Goal: Task Accomplishment & Management: Manage account settings

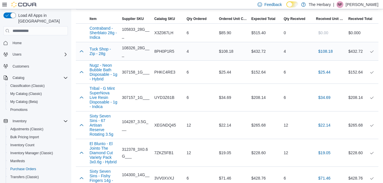
scroll to position [196, 0]
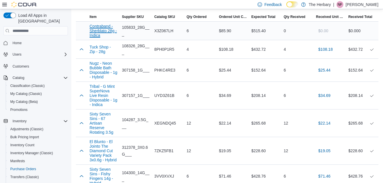
click at [105, 30] on button "Contraband - Sherblato 28g - Indica" at bounding box center [104, 31] width 28 height 14
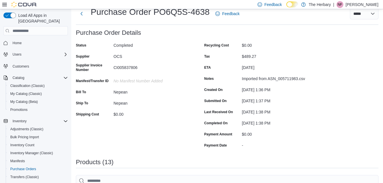
scroll to position [0, 0]
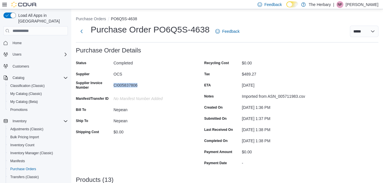
drag, startPoint x: 139, startPoint y: 84, endPoint x: 110, endPoint y: 86, distance: 28.6
click at [110, 86] on div "Supplier Invoice Number CI005837806" at bounding box center [133, 86] width 114 height 11
copy div "CI005837806"
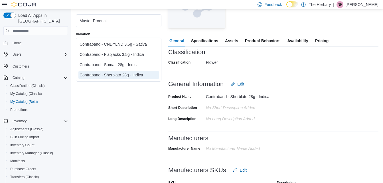
scroll to position [72, 0]
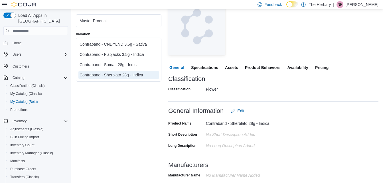
click at [203, 67] on span "Specifications" at bounding box center [204, 67] width 27 height 11
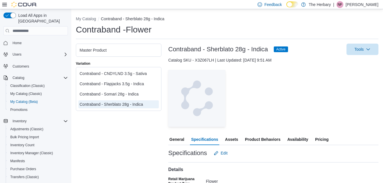
click at [237, 142] on span "Assets" at bounding box center [231, 139] width 13 height 11
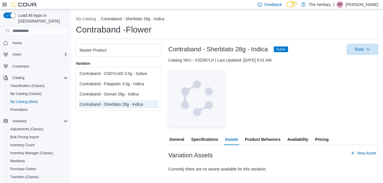
click at [256, 140] on span "Product Behaviors" at bounding box center [262, 139] width 35 height 11
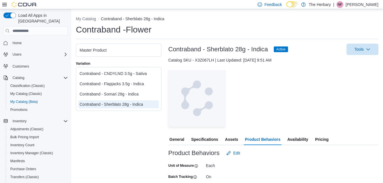
scroll to position [25, 0]
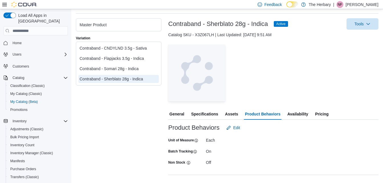
click at [305, 117] on span "Availability" at bounding box center [297, 113] width 21 height 11
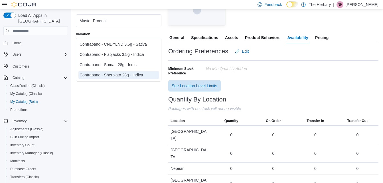
scroll to position [108, 0]
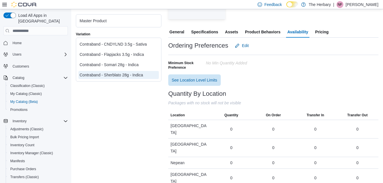
click at [177, 32] on span "General" at bounding box center [177, 31] width 15 height 11
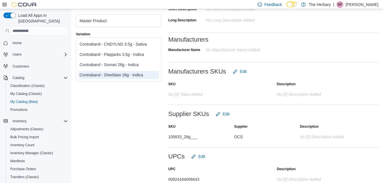
scroll to position [205, 0]
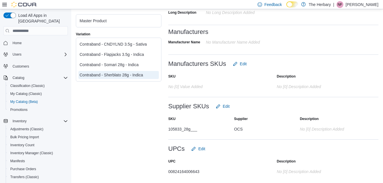
click at [307, 4] on link at bounding box center [304, 4] width 6 height 11
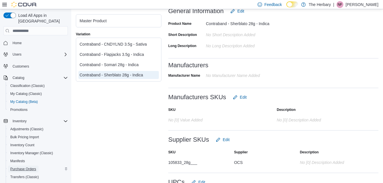
click at [29, 167] on span "Purchase Orders" at bounding box center [23, 169] width 26 height 5
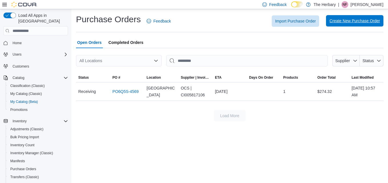
click at [344, 24] on span "Create New Purchase Order" at bounding box center [354, 20] width 51 height 11
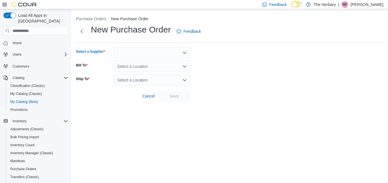
click at [132, 50] on div at bounding box center [152, 52] width 76 height 11
click at [138, 53] on div "****** Combo box. Selected. nepean. Selected. Combo box input. Type some text o…" at bounding box center [152, 52] width 76 height 11
type input "*"
type input "***"
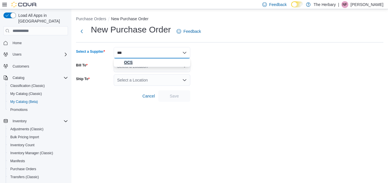
click at [123, 62] on span "OCS" at bounding box center [152, 63] width 70 height 6
click at [135, 66] on div "Select a Location" at bounding box center [152, 66] width 76 height 11
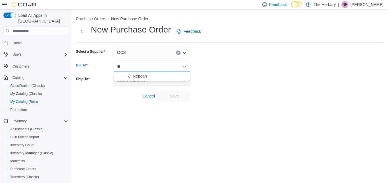
type input "**"
click at [137, 73] on span "Nepean" at bounding box center [140, 76] width 14 height 6
click at [143, 81] on div "Select a Location" at bounding box center [152, 79] width 76 height 11
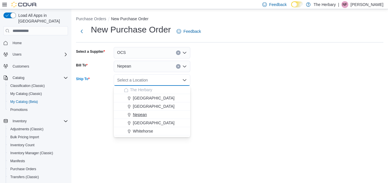
click at [136, 114] on span "Nepean" at bounding box center [140, 115] width 14 height 6
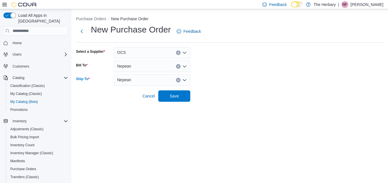
click at [213, 94] on form "Select a Supplier OCS Bill To Nepean Ship To Nepean Combo box. Selected. Nepean…" at bounding box center [229, 74] width 307 height 55
click at [184, 95] on span "Save" at bounding box center [174, 95] width 25 height 11
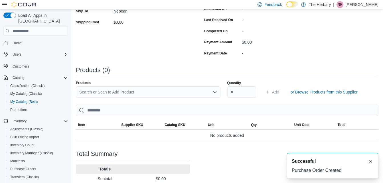
scroll to position [115, 0]
click at [371, 162] on button "Dismiss toast" at bounding box center [370, 161] width 7 height 7
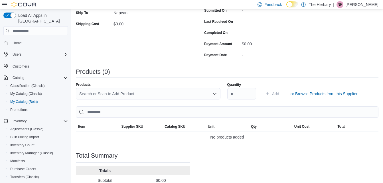
scroll to position [110, 0]
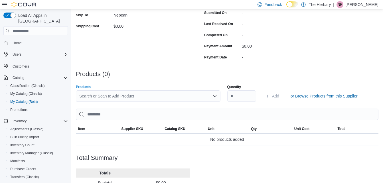
click at [134, 96] on div "Search or Scan to Add Product" at bounding box center [148, 95] width 145 height 11
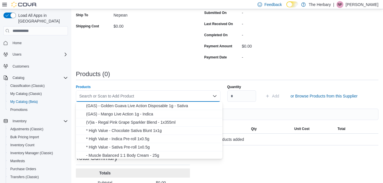
click at [146, 91] on div "Search or Scan to Add Product" at bounding box center [148, 95] width 145 height 11
click at [154, 64] on div "Purchase Order: PO6Q5S-4652 Feedback Purchase Order Details Edit Status Pending…" at bounding box center [227, 80] width 303 height 286
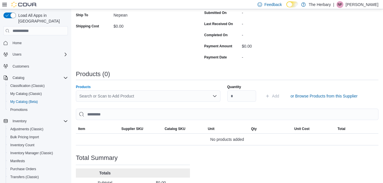
click at [130, 96] on div "Search or Scan to Add Product" at bounding box center [148, 95] width 145 height 11
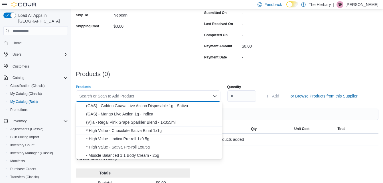
type input "*"
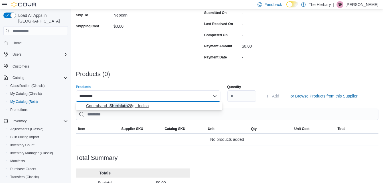
type input "*********"
click at [121, 103] on button "Contraband - Sherblato 28g - Indica" at bounding box center [149, 106] width 147 height 8
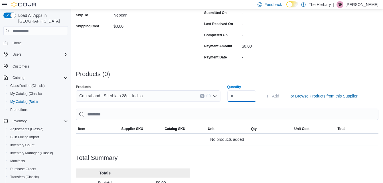
type input "*"
click at [273, 95] on span "Add" at bounding box center [272, 95] width 14 height 11
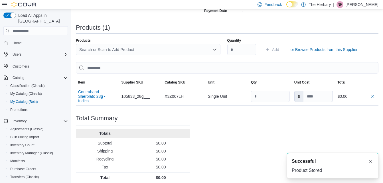
scroll to position [159, 0]
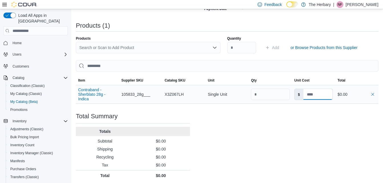
click at [323, 94] on input at bounding box center [318, 94] width 29 height 11
type input "*****"
click at [314, 146] on div "Purchase Order: PO6Q5S-4652 Feedback Purchase Order Details Edit Status Pending…" at bounding box center [227, 34] width 303 height 293
click at [218, 113] on div "Purchase Order: PO6Q5S-4652 Feedback Purchase Order Details Edit Status Pending…" at bounding box center [227, 34] width 303 height 293
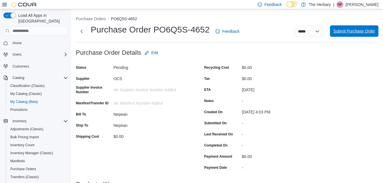
scroll to position [0, 0]
click at [355, 31] on span "Submit Purchase Order" at bounding box center [355, 31] width 42 height 6
type input "*****"
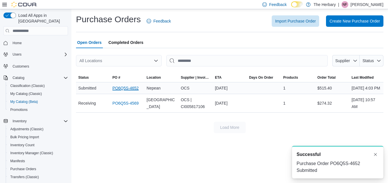
click at [130, 91] on link "PO6Q5S-4652" at bounding box center [125, 88] width 26 height 7
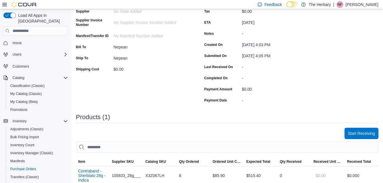
scroll to position [0, 0]
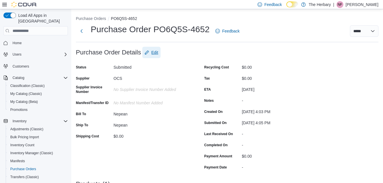
click at [154, 53] on span "Edit" at bounding box center [155, 53] width 7 height 6
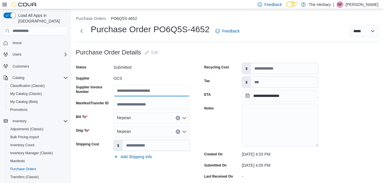
click at [144, 92] on input "Supplier Invoice Number" at bounding box center [152, 90] width 76 height 11
paste input "**********"
type input "**********"
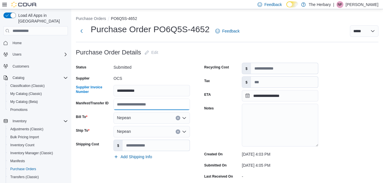
click at [132, 107] on input "Manifest/Transfer ID" at bounding box center [152, 104] width 76 height 11
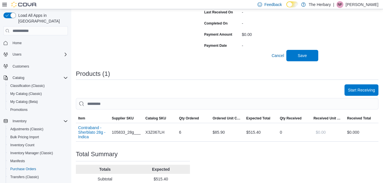
scroll to position [177, 0]
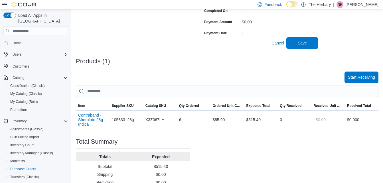
click at [370, 78] on span "Start Receiving" at bounding box center [361, 77] width 27 height 6
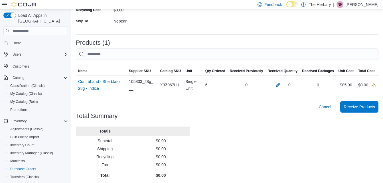
scroll to position [104, 0]
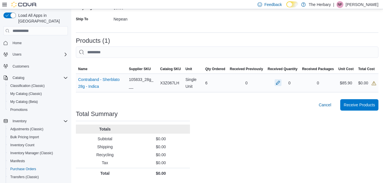
click at [282, 83] on button "button" at bounding box center [278, 82] width 7 height 7
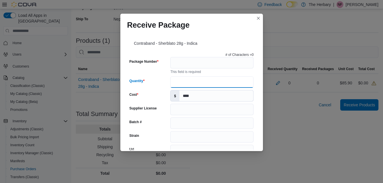
click at [179, 82] on input "Quantity" at bounding box center [211, 81] width 83 height 11
type input "*"
click at [178, 57] on div "# of Characters = 0" at bounding box center [192, 55] width 124 height 5
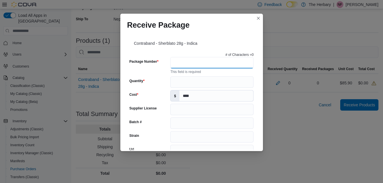
click at [178, 59] on input "Package Number" at bounding box center [211, 62] width 83 height 11
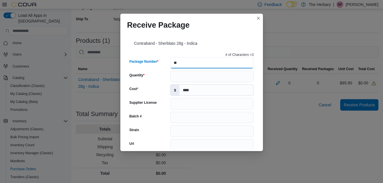
type input "*"
type input "**********"
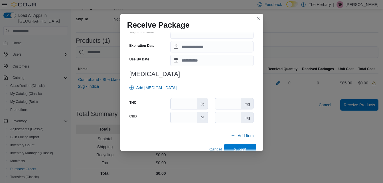
scroll to position [219, 0]
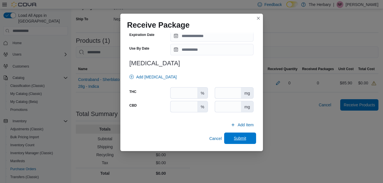
click at [238, 142] on span "Submit" at bounding box center [240, 138] width 25 height 11
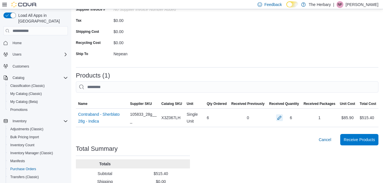
scroll to position [104, 0]
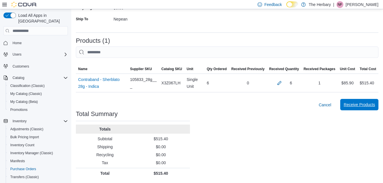
click at [350, 108] on span "Receive Products" at bounding box center [359, 104] width 31 height 11
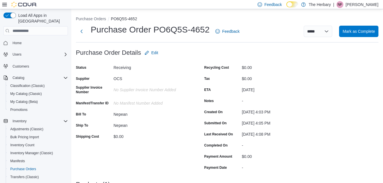
click at [358, 37] on div "**********" at bounding box center [227, 31] width 303 height 15
click at [359, 34] on span "Mark as Complete" at bounding box center [359, 30] width 33 height 11
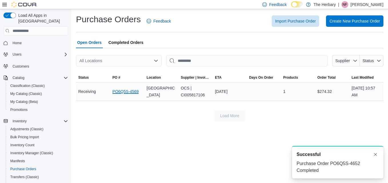
click at [137, 94] on link "PO6Q5S-4569" at bounding box center [125, 91] width 26 height 7
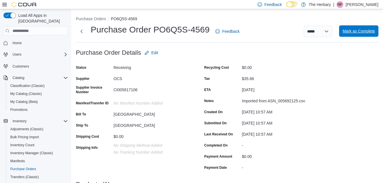
click at [370, 32] on span "Mark as Complete" at bounding box center [359, 31] width 33 height 6
